Goal: Task Accomplishment & Management: Use online tool/utility

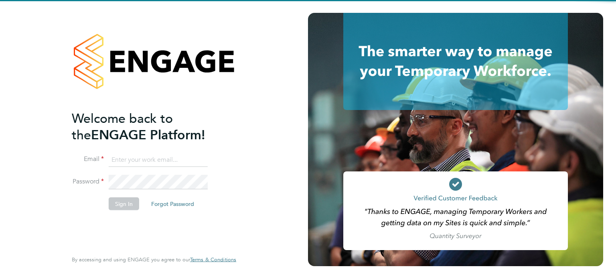
click at [167, 161] on input at bounding box center [158, 159] width 99 height 14
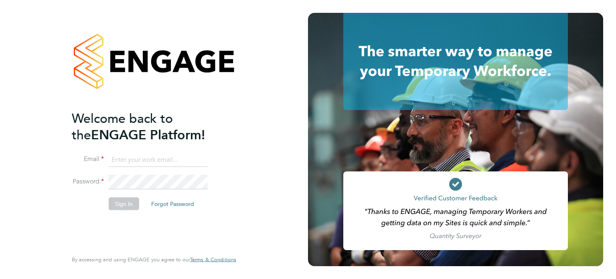
type input "tom.green@vistry.co.uk"
click at [124, 201] on button "Sign In" at bounding box center [124, 203] width 30 height 13
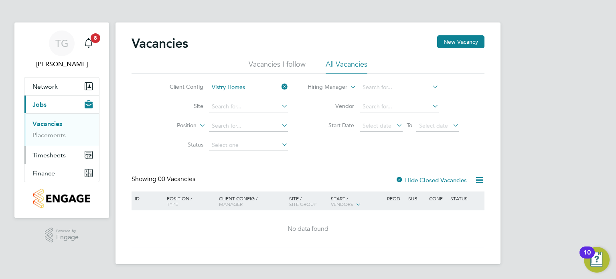
click at [55, 153] on span "Timesheets" at bounding box center [48, 155] width 33 height 8
click at [55, 117] on button "Timesheets" at bounding box center [61, 122] width 75 height 18
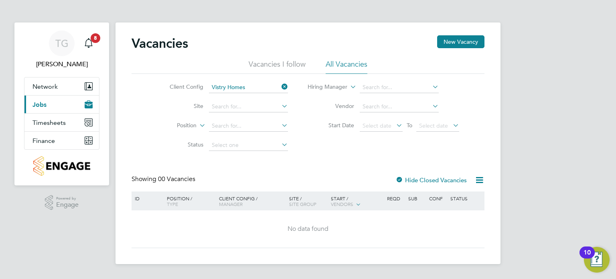
click at [58, 104] on button "Current page: Jobs" at bounding box center [61, 104] width 75 height 18
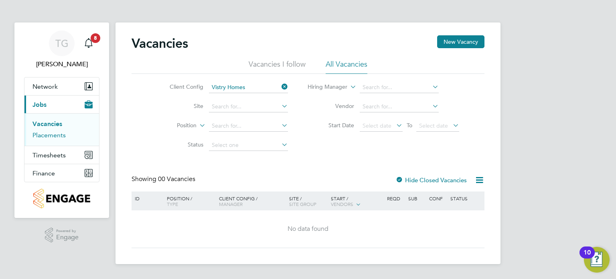
click at [53, 135] on link "Placements" at bounding box center [48, 135] width 33 height 8
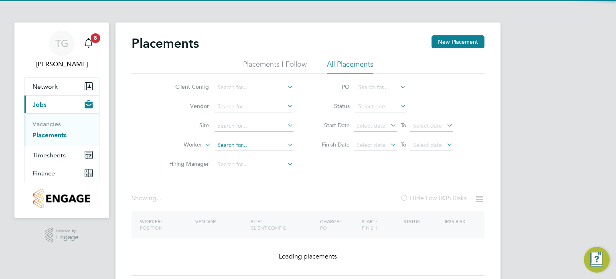
click at [248, 143] on input at bounding box center [253, 144] width 79 height 11
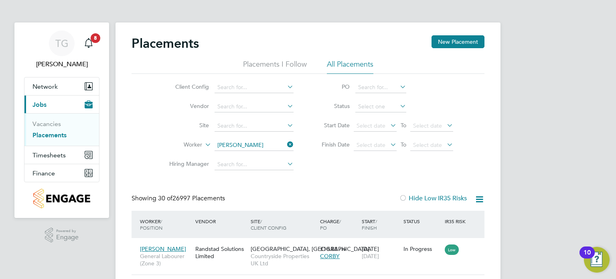
click at [273, 156] on li "[PERSON_NAME]" at bounding box center [253, 155] width 79 height 11
type input "[PERSON_NAME]"
click at [252, 147] on input at bounding box center [253, 144] width 79 height 11
type input "[PERSON_NAME]"
click at [285, 143] on icon at bounding box center [285, 144] width 0 height 11
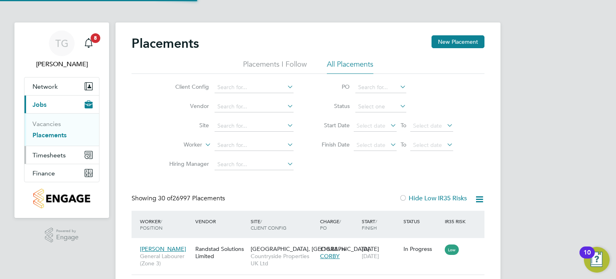
click at [52, 152] on span "Timesheets" at bounding box center [48, 155] width 33 height 8
click at [54, 140] on link "Timesheets" at bounding box center [48, 142] width 33 height 8
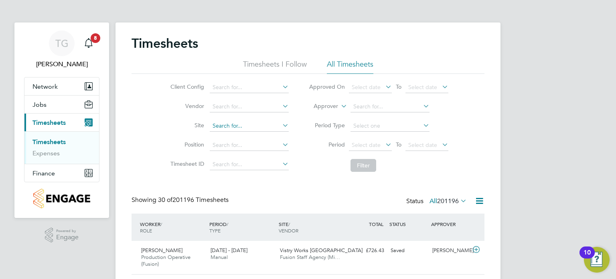
click at [222, 129] on input at bounding box center [249, 125] width 79 height 11
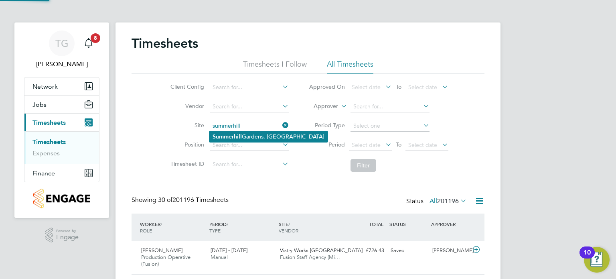
click at [270, 135] on li "[GEOGRAPHIC_DATA], [GEOGRAPHIC_DATA]" at bounding box center [268, 136] width 118 height 11
type input "[GEOGRAPHIC_DATA], [GEOGRAPHIC_DATA]"
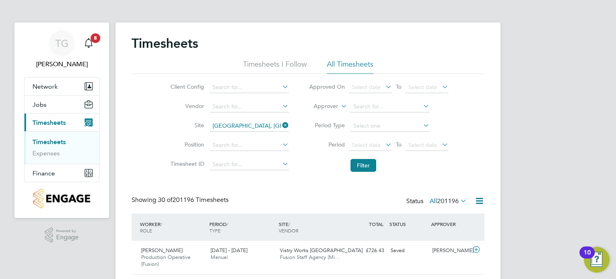
click at [240, 81] on li "Client Config" at bounding box center [228, 87] width 141 height 19
click at [240, 85] on input at bounding box center [249, 87] width 79 height 11
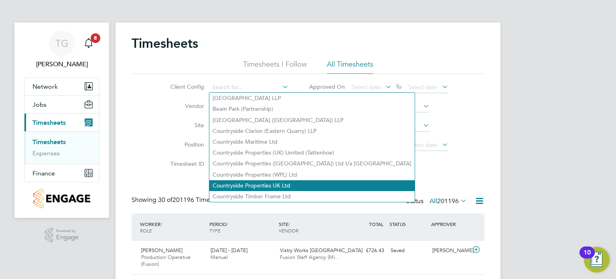
click at [276, 185] on li "Countryside Properties UK Ltd" at bounding box center [311, 185] width 205 height 11
type input "Countryside Properties UK Ltd"
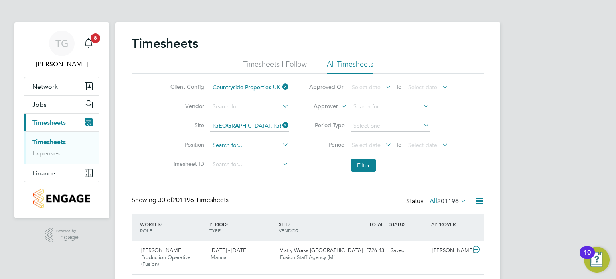
click at [250, 144] on input at bounding box center [249, 144] width 79 height 11
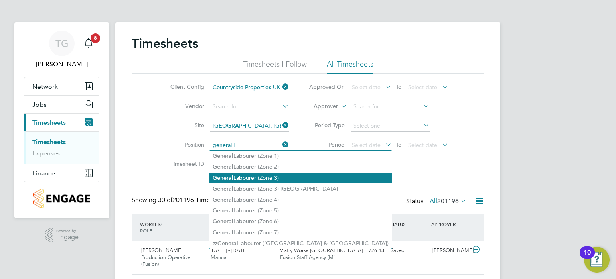
click at [270, 180] on li "Genera l Labourer (Zone 3)" at bounding box center [300, 177] width 182 height 11
type input "General Labourer (Zone 3)"
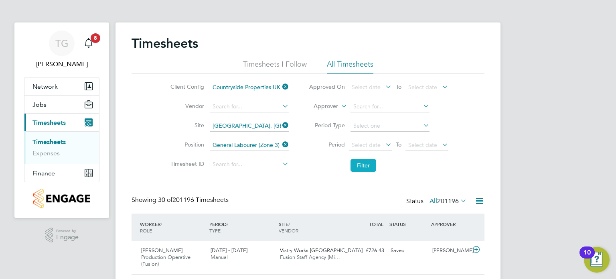
click at [362, 165] on button "Filter" at bounding box center [363, 165] width 26 height 13
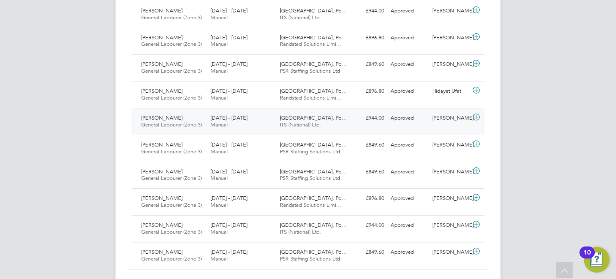
scroll to position [815, 0]
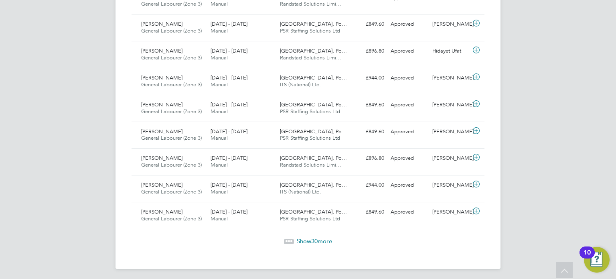
click at [304, 238] on span "Show 30 more" at bounding box center [314, 241] width 35 height 8
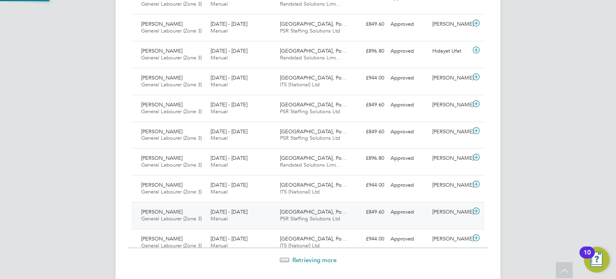
scroll to position [20, 70]
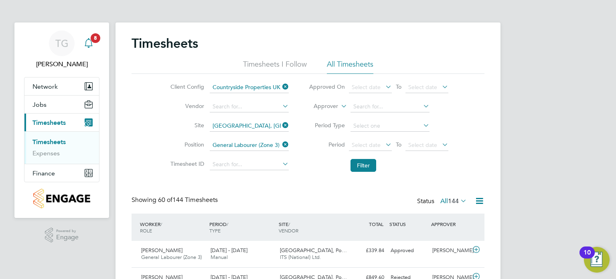
click at [85, 39] on icon "Main navigation" at bounding box center [89, 43] width 10 height 10
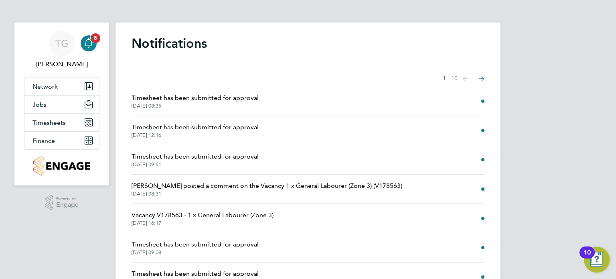
click at [91, 41] on app-badge "8" at bounding box center [96, 38] width 10 height 8
click at [180, 60] on div "Notifications Showing items 1 - 10 items Previous page Next page Timesheet has …" at bounding box center [307, 208] width 385 height 373
click at [71, 106] on button "Jobs" at bounding box center [61, 104] width 75 height 18
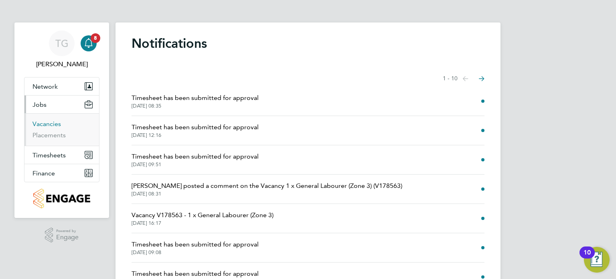
click at [57, 126] on link "Vacancies" at bounding box center [46, 124] width 28 height 8
